Goal: Transaction & Acquisition: Purchase product/service

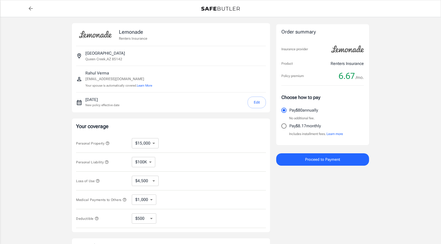
select select "15000"
select select "500"
click at [98, 179] on icon "button" at bounding box center [97, 180] width 3 height 3
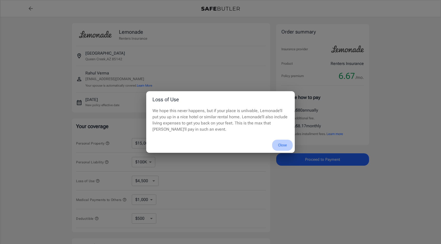
click at [280, 142] on button "Close" at bounding box center [282, 145] width 21 height 11
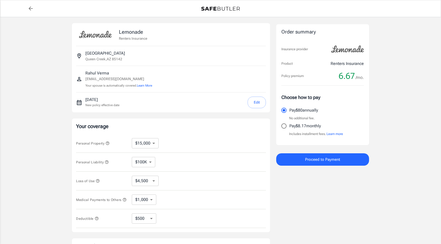
click at [106, 164] on span "Personal Liability" at bounding box center [92, 162] width 33 height 4
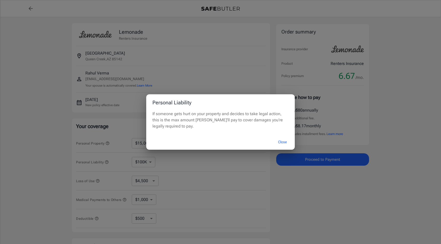
click at [105, 155] on div "Personal Liability If someone gets hurt on your property and decides to take le…" at bounding box center [220, 122] width 441 height 244
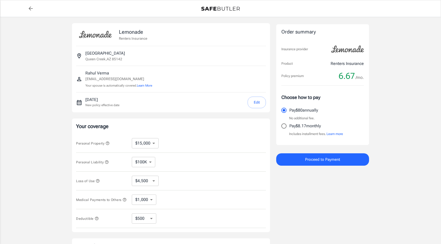
click at [107, 143] on icon "button" at bounding box center [107, 143] width 4 height 4
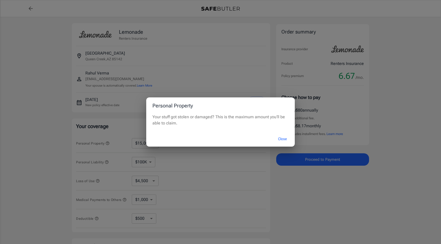
click at [113, 146] on div "Personal Property Your stuff got stolen or damaged? This is the maximum amount …" at bounding box center [220, 122] width 441 height 244
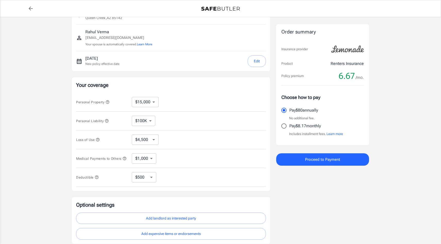
scroll to position [85, 0]
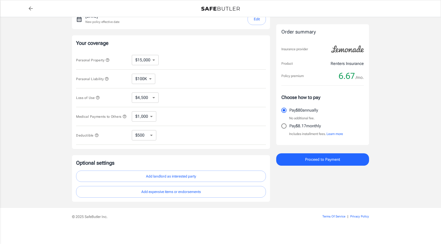
click at [144, 175] on button "Add landlord as interested party" at bounding box center [171, 177] width 190 height 12
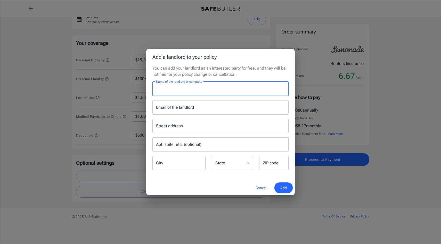
click at [203, 89] on input "Name of the landlord or company" at bounding box center [220, 89] width 136 height 14
click at [261, 189] on button "Cancel" at bounding box center [260, 187] width 23 height 11
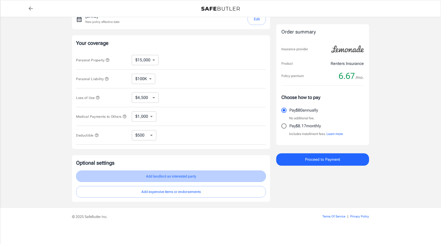
click at [205, 173] on button "Add landlord as interested party" at bounding box center [171, 177] width 190 height 12
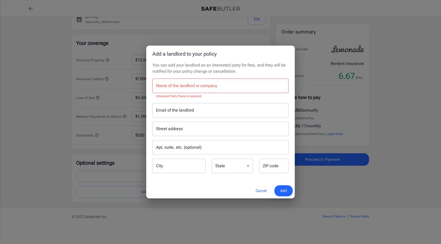
click at [185, 90] on input "Name of the landlord or company" at bounding box center [220, 86] width 136 height 14
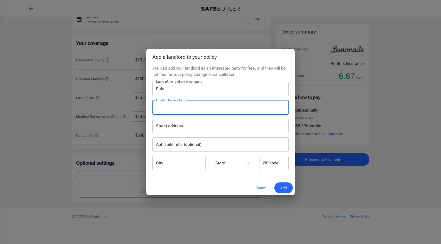
click at [191, 94] on input "Rahul" at bounding box center [220, 89] width 136 height 14
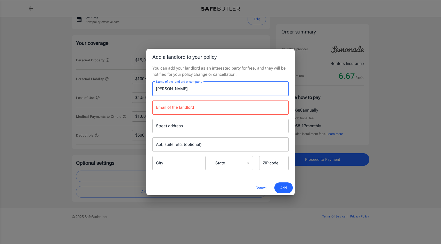
type input "[PERSON_NAME]"
click at [259, 188] on button "Cancel" at bounding box center [260, 187] width 23 height 11
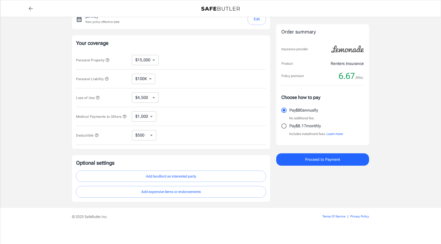
click at [143, 57] on select "$10,000 $15,000 $20,000 $25,000 $30,000 $40,000 $50,000 $100K $150K $200K $250K" at bounding box center [145, 60] width 27 height 10
select select "50000"
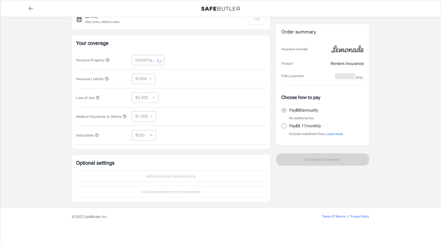
select select "50000"
select select "15000"
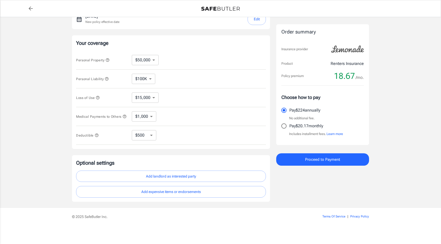
click at [149, 60] on select "$10,000 $15,000 $20,000 $25,000 $30,000 $40,000 $50,000 $100K $150K $200K $250K" at bounding box center [145, 60] width 27 height 10
select select "20000"
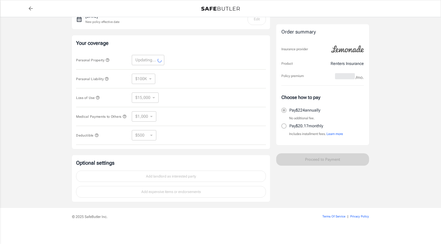
select select "20000"
select select "6000"
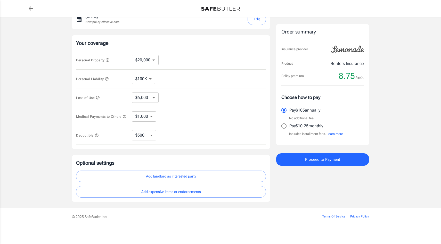
click at [145, 55] on select "$10,000 $15,000 $20,000 $25,000 $30,000 $40,000 $50,000 $100K $150K $200K $250K" at bounding box center [145, 60] width 27 height 10
select select "15000"
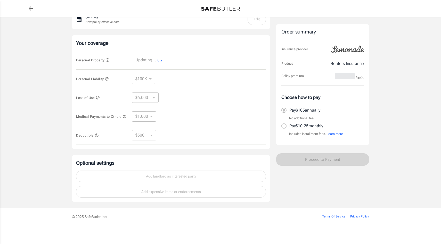
select select "15000"
select select "4500"
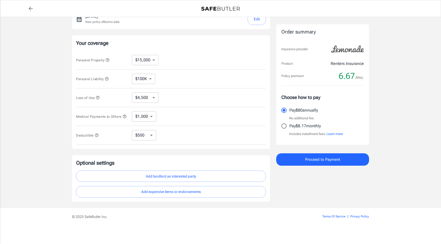
click at [151, 61] on select "$10,000 $15,000 $20,000 $25,000 $30,000 $40,000 $50,000 $100K $150K $200K $250K" at bounding box center [145, 60] width 27 height 10
select select "10000"
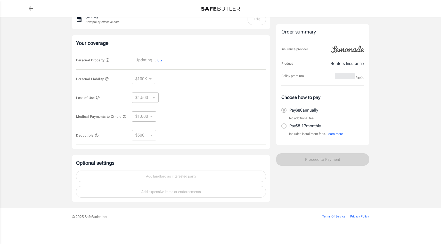
select select "10000"
select select "3000"
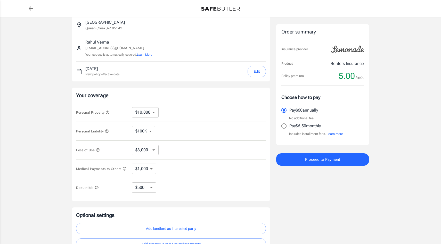
scroll to position [0, 0]
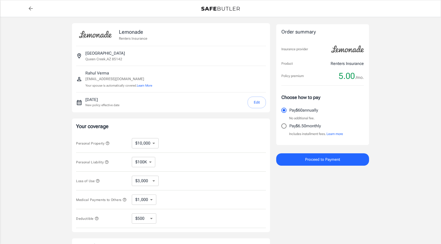
click at [106, 162] on icon "button" at bounding box center [106, 161] width 3 height 3
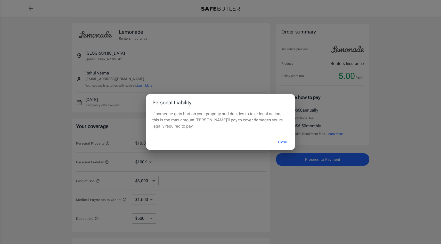
click at [282, 142] on button "Close" at bounding box center [282, 142] width 21 height 11
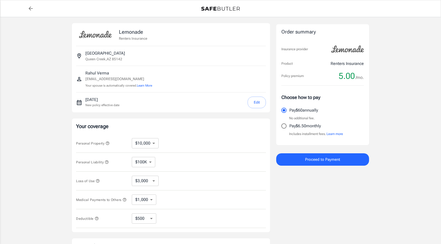
click at [108, 144] on icon "button" at bounding box center [107, 143] width 4 height 4
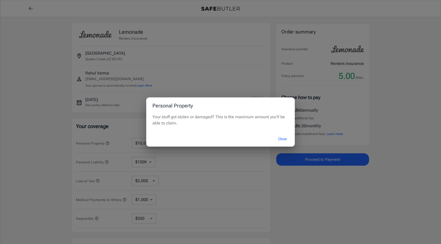
click at [283, 134] on button "Close" at bounding box center [282, 138] width 21 height 11
